Goal: Book appointment/travel/reservation

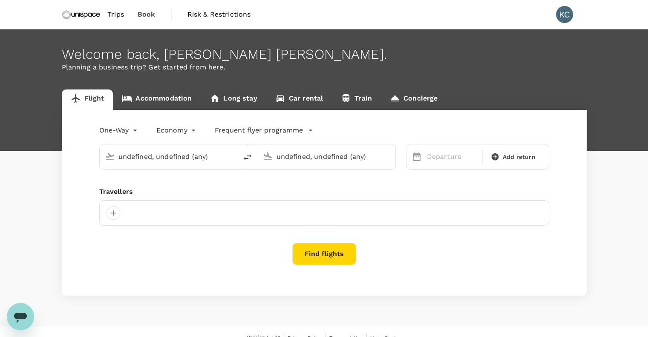
type input "[GEOGRAPHIC_DATA], [GEOGRAPHIC_DATA] (any)"
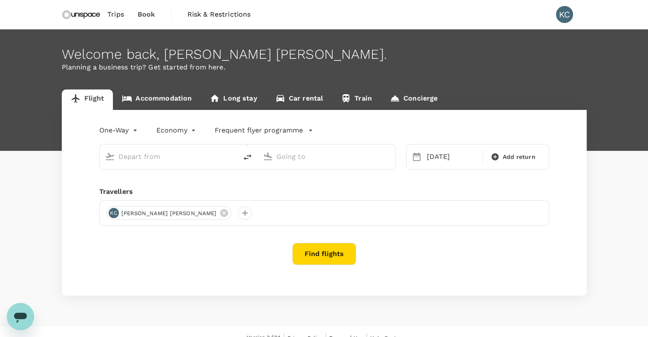
click at [121, 12] on span "Trips" at bounding box center [115, 14] width 17 height 10
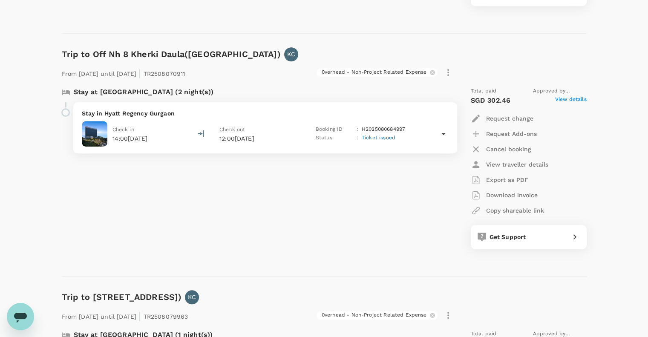
scroll to position [810, 0]
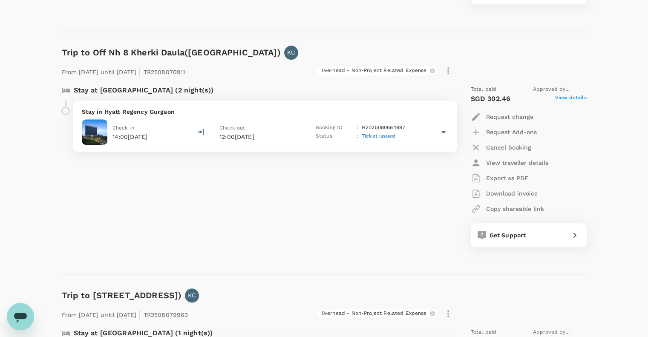
click at [446, 131] on icon at bounding box center [443, 132] width 10 height 10
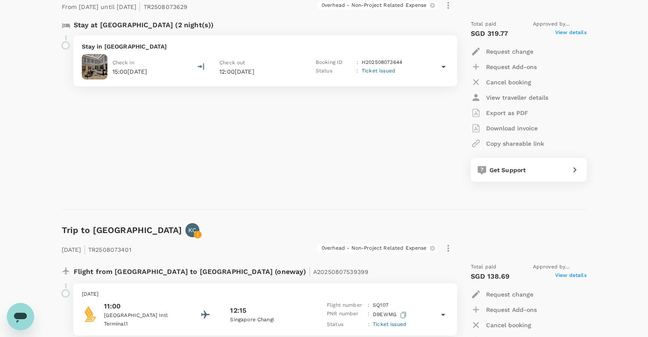
scroll to position [2216, 0]
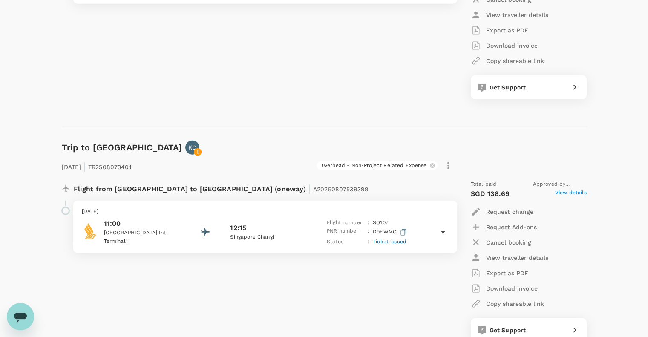
click at [446, 227] on icon at bounding box center [443, 232] width 10 height 10
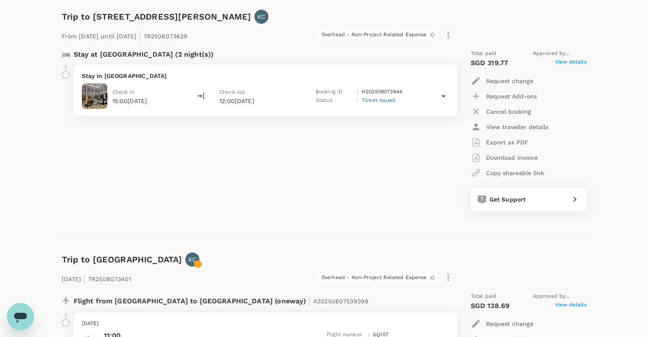
scroll to position [2012, 0]
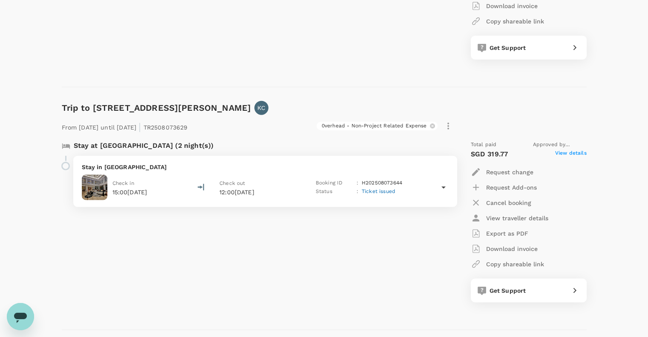
click at [445, 182] on icon at bounding box center [443, 187] width 10 height 10
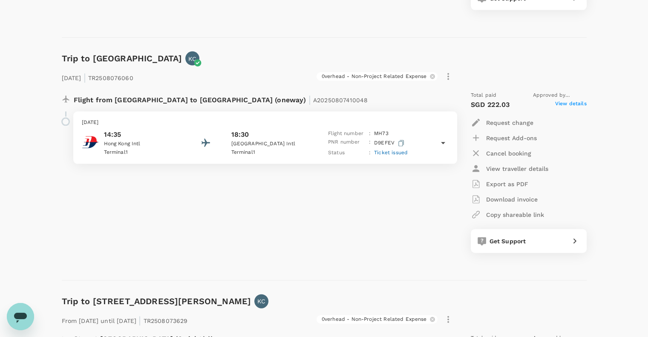
scroll to position [1799, 0]
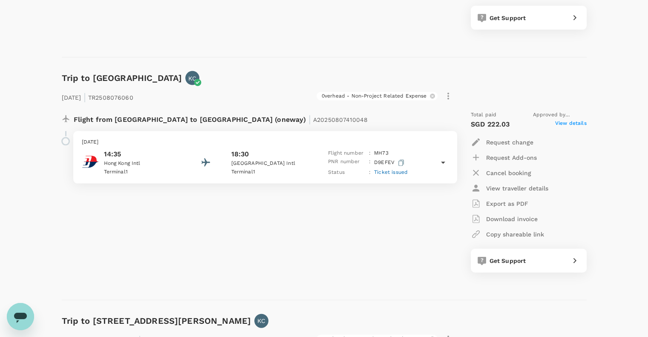
click at [441, 158] on icon at bounding box center [443, 163] width 10 height 10
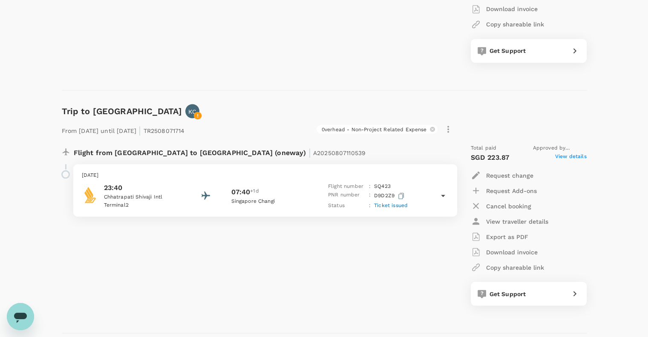
scroll to position [1501, 0]
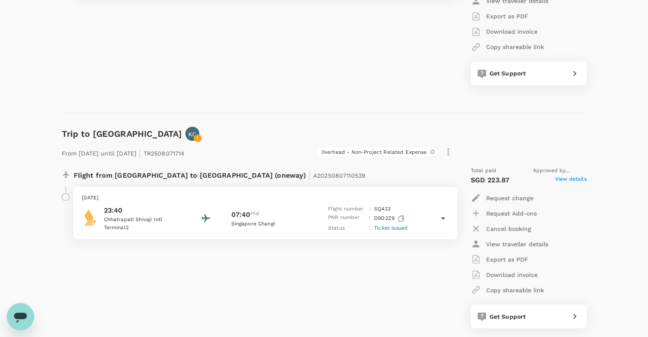
click at [445, 213] on icon at bounding box center [443, 218] width 10 height 10
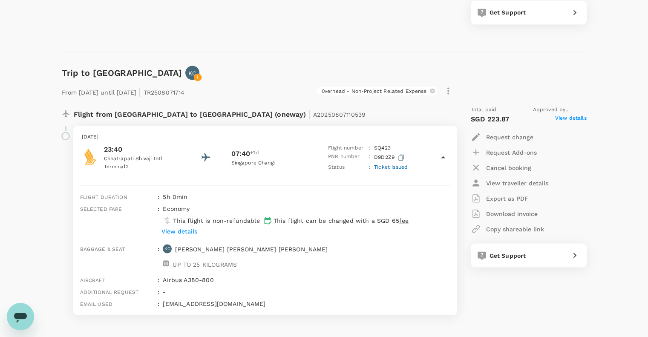
scroll to position [1586, 0]
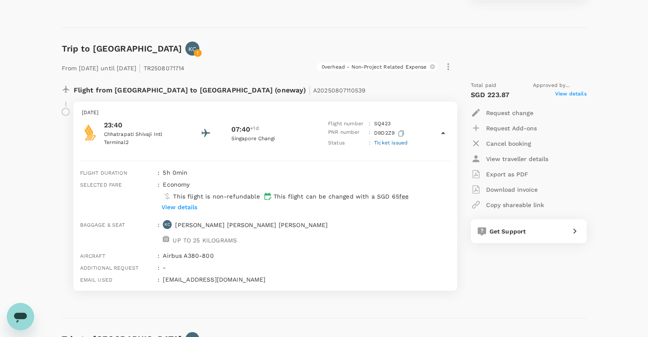
click at [558, 55] on div "From [DATE] until [DATE] | TR2508071714 0verhead - Non-Project Related Expense" at bounding box center [324, 64] width 525 height 19
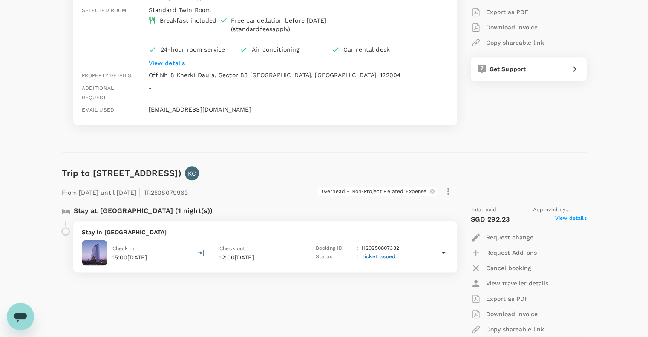
scroll to position [980, 0]
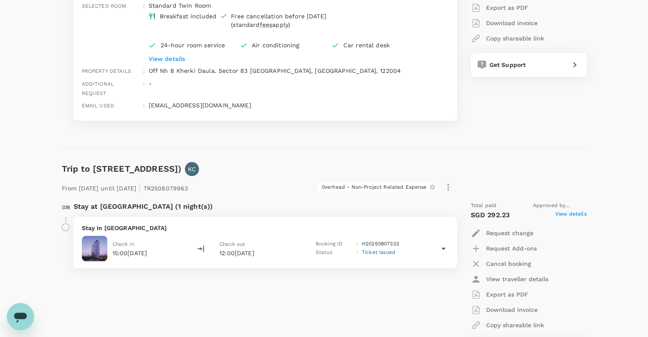
click at [442, 243] on icon at bounding box center [443, 248] width 10 height 10
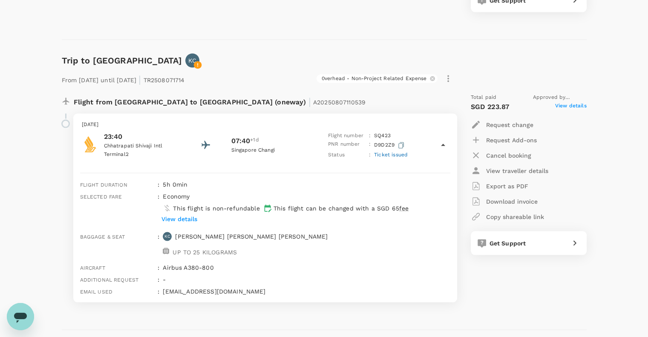
scroll to position [1619, 0]
